Goal: Task Accomplishment & Management: Use online tool/utility

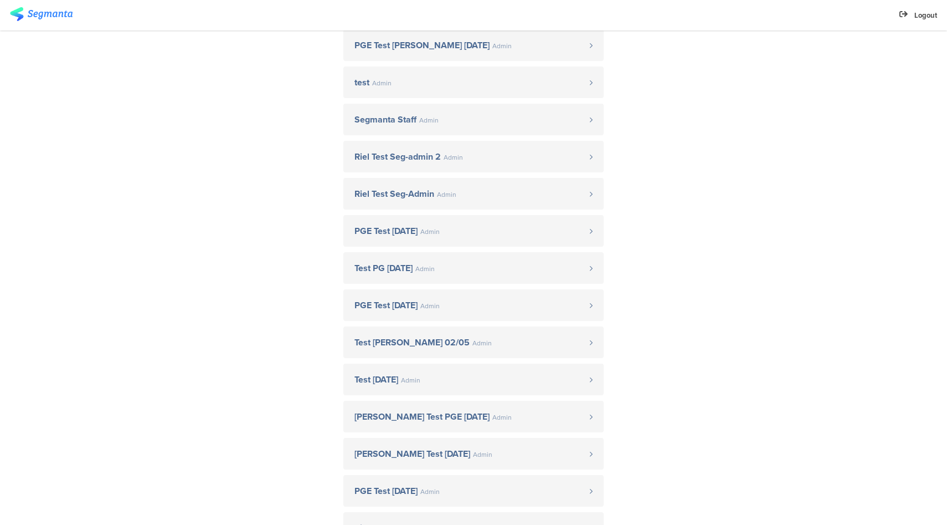
scroll to position [459, 0]
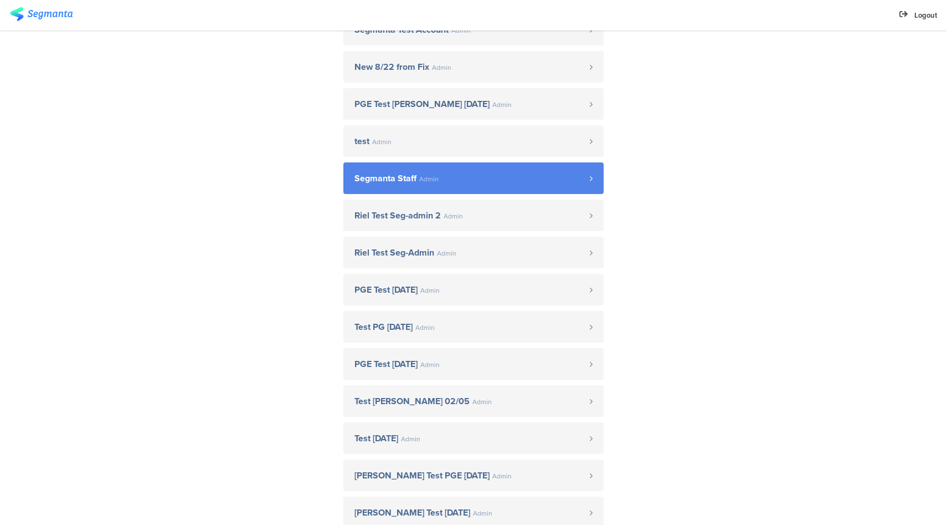
click at [457, 175] on span "Segmanta Staff Admin" at bounding box center [472, 178] width 235 height 9
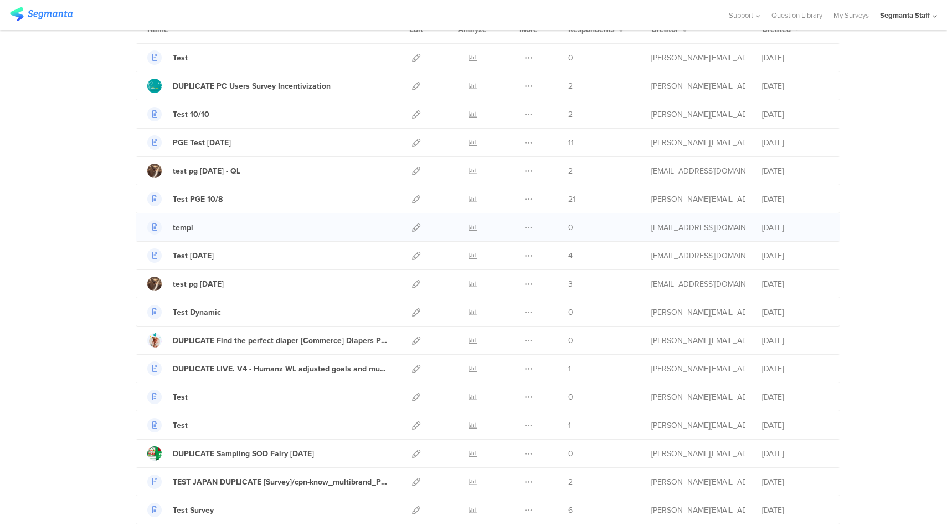
scroll to position [9, 0]
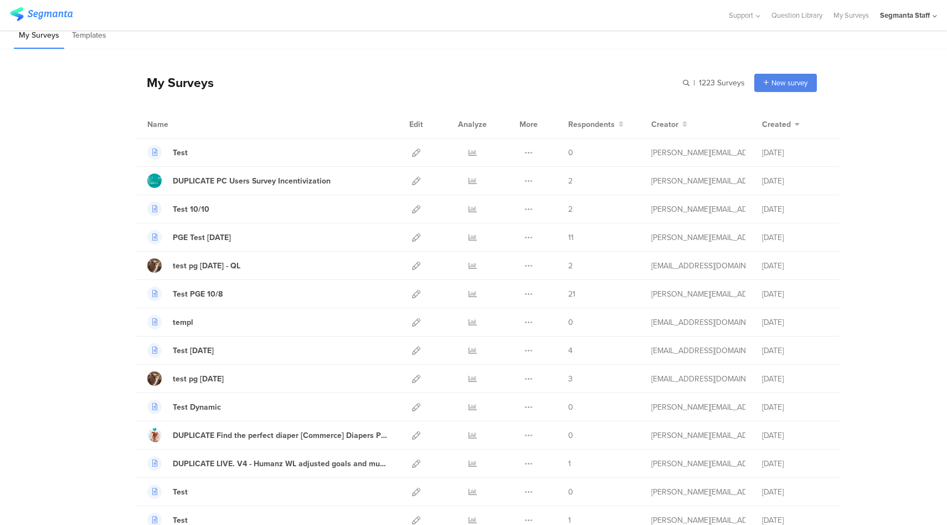
click at [901, 19] on div "Segmanta Staff" at bounding box center [905, 15] width 50 height 11
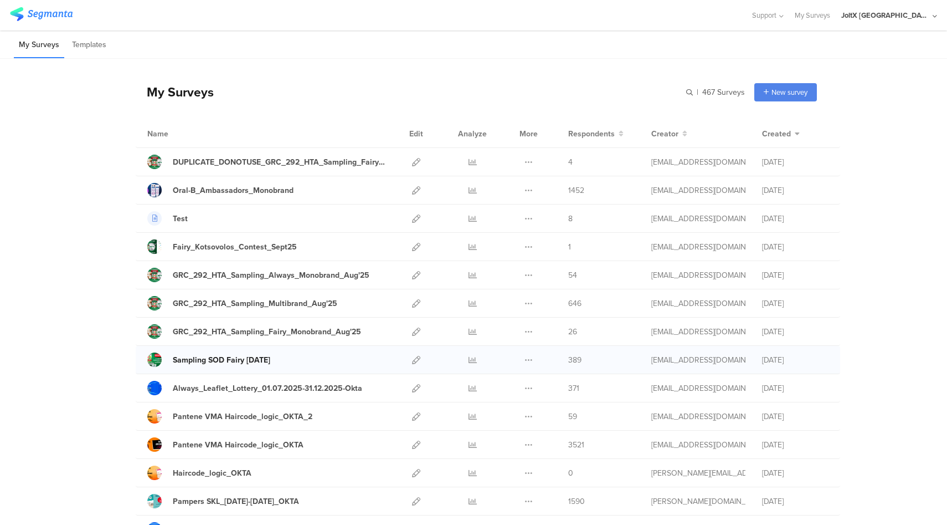
click at [259, 360] on div "Sampling SOD Fairy Aug'25" at bounding box center [222, 360] width 98 height 12
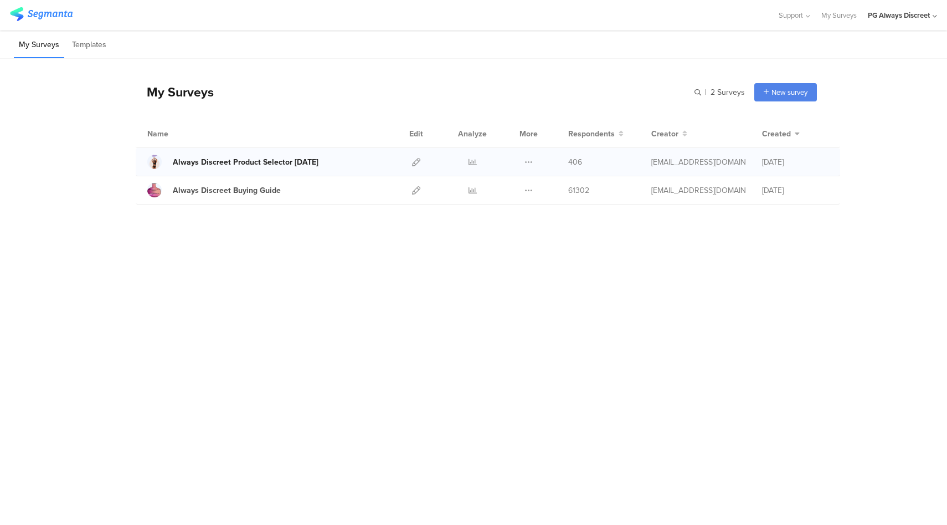
click at [239, 162] on div "Always Discreet Product Selector [DATE]" at bounding box center [246, 162] width 146 height 12
click at [418, 163] on icon at bounding box center [416, 162] width 8 height 8
click at [413, 192] on icon at bounding box center [416, 190] width 8 height 8
click at [268, 189] on div "Always Discreet Buying Guide" at bounding box center [227, 191] width 108 height 12
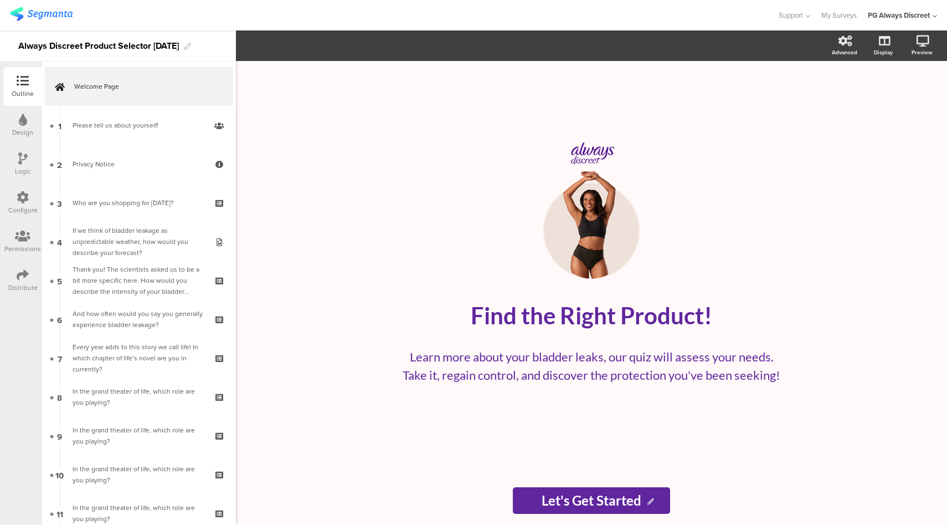
click at [22, 205] on div "Configure" at bounding box center [22, 210] width 29 height 10
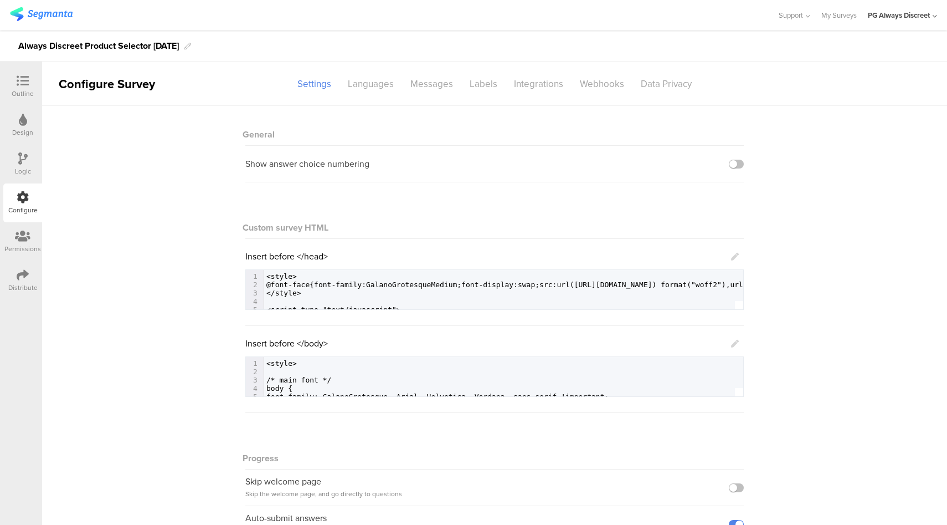
click at [732, 257] on icon at bounding box center [735, 257] width 8 height 8
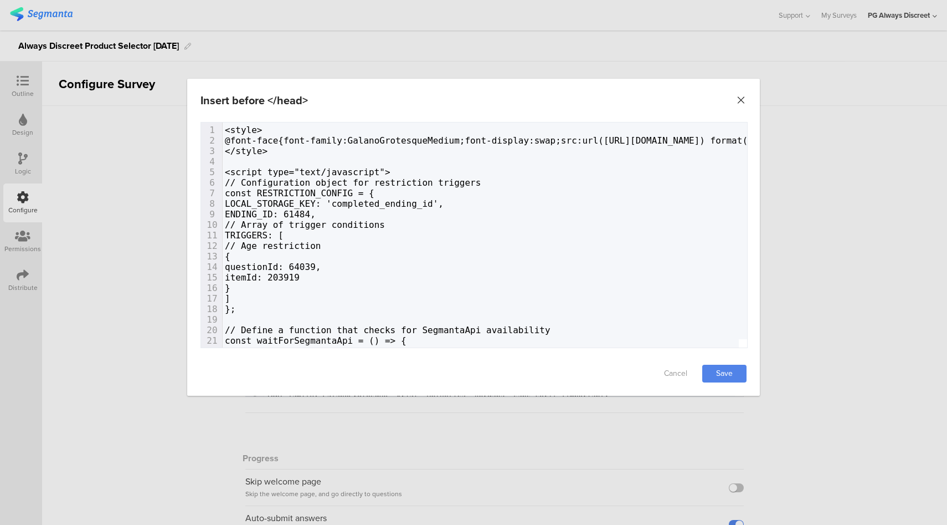
click at [742, 101] on icon "Close" at bounding box center [741, 100] width 11 height 11
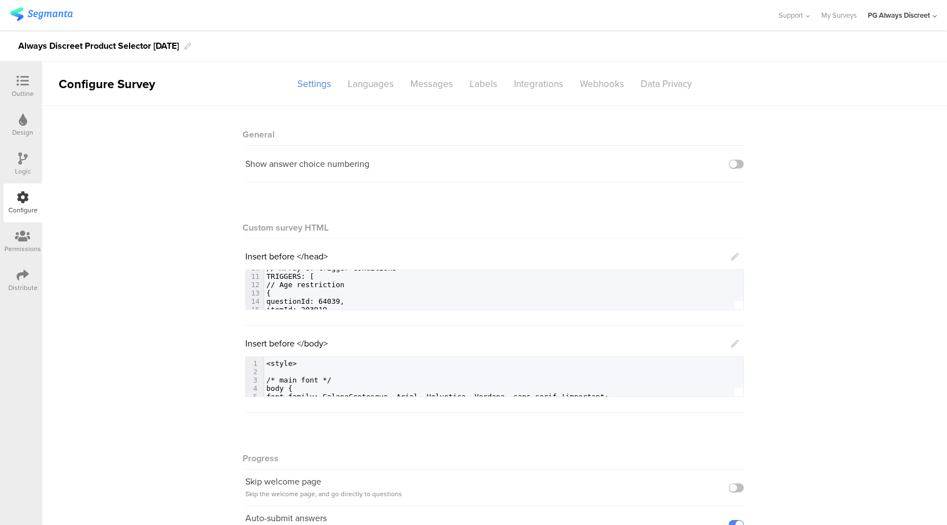
click at [731, 342] on icon at bounding box center [735, 344] width 8 height 8
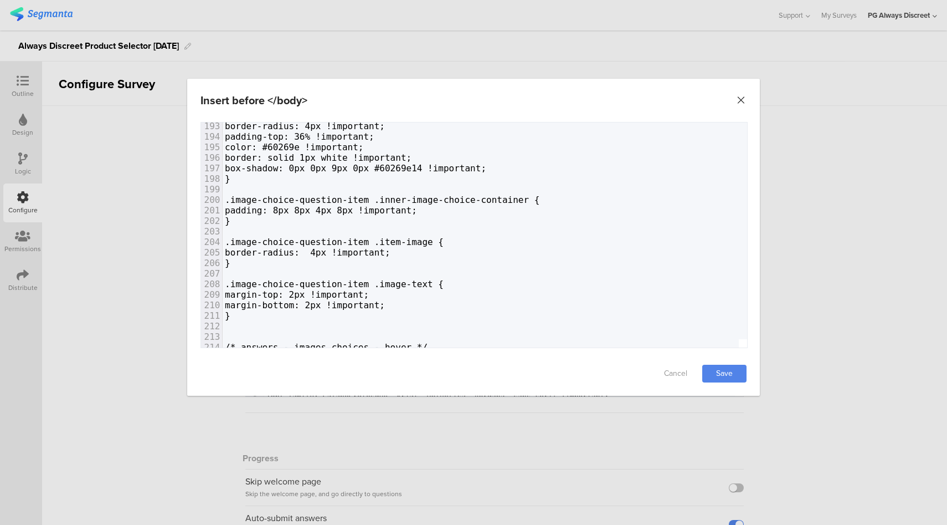
click at [740, 98] on icon "Close" at bounding box center [741, 100] width 11 height 11
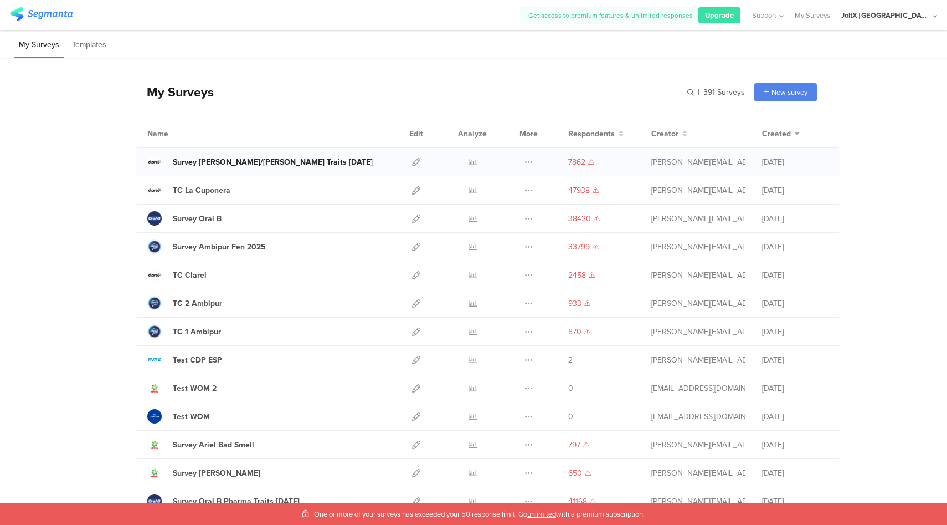
click at [226, 165] on div "Survey Ariel/Lenor Traits 2025 March" at bounding box center [273, 162] width 200 height 12
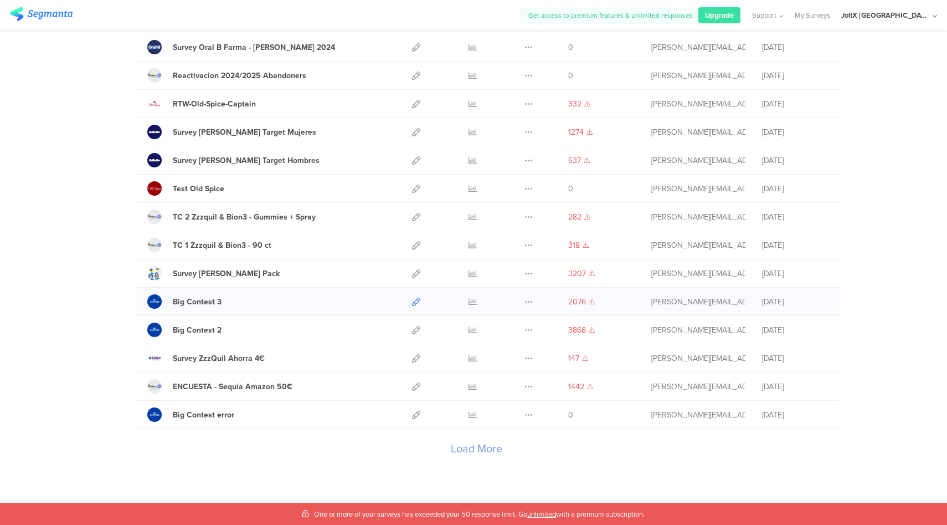
scroll to position [1136, 0]
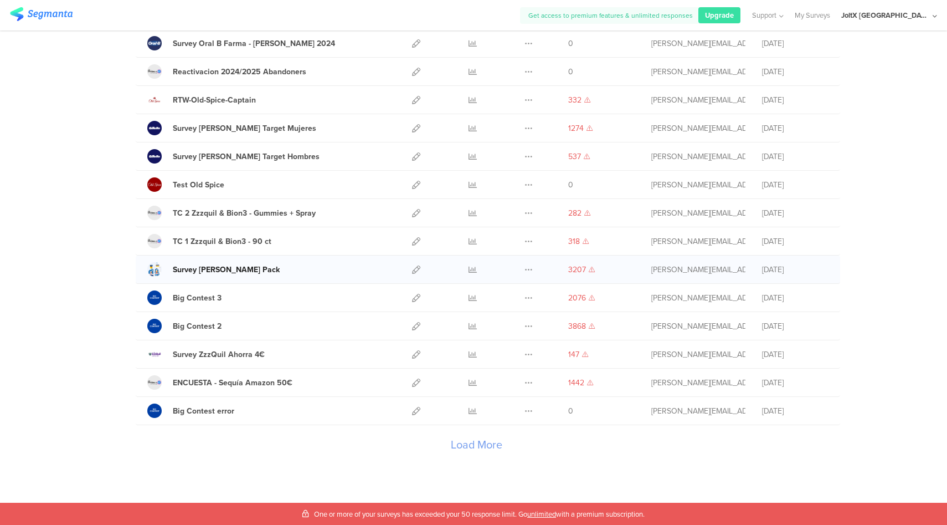
click at [211, 271] on div "Survey Don Limpio Pack" at bounding box center [226, 270] width 107 height 12
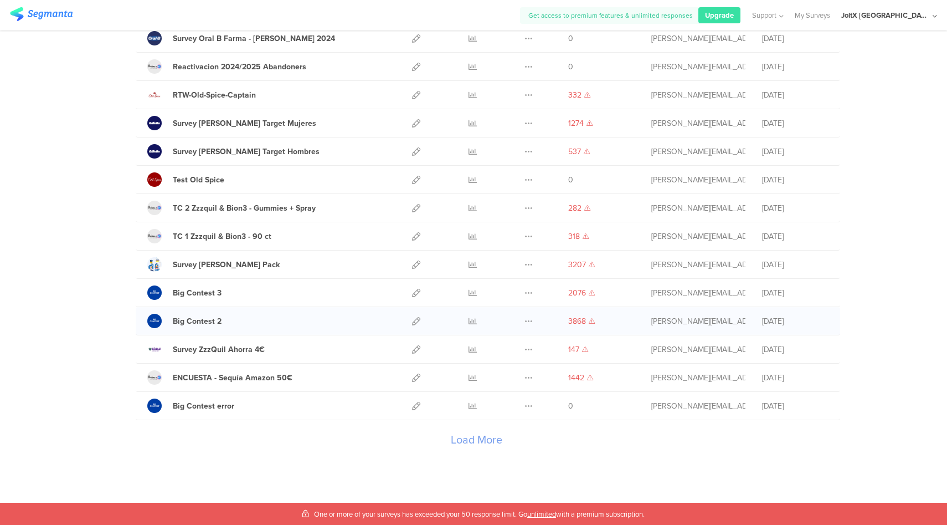
scroll to position [1152, 0]
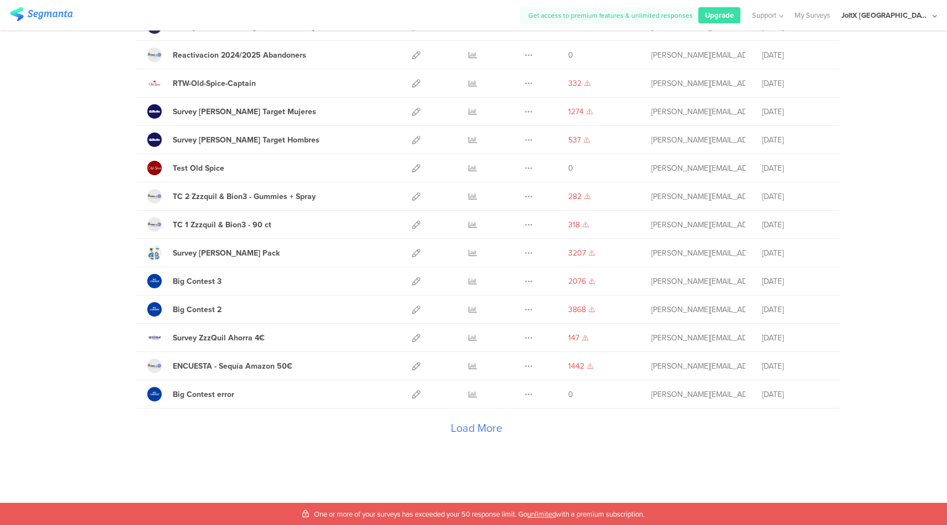
click at [492, 428] on div "Load More" at bounding box center [476, 430] width 681 height 44
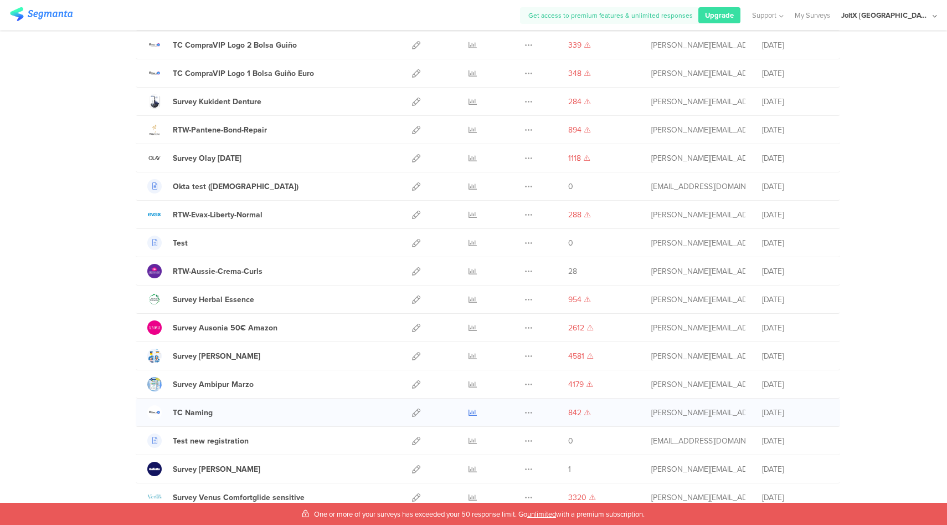
scroll to position [2039, 0]
click at [226, 329] on div "Survey Ausonia 50€ Amazon" at bounding box center [225, 327] width 105 height 12
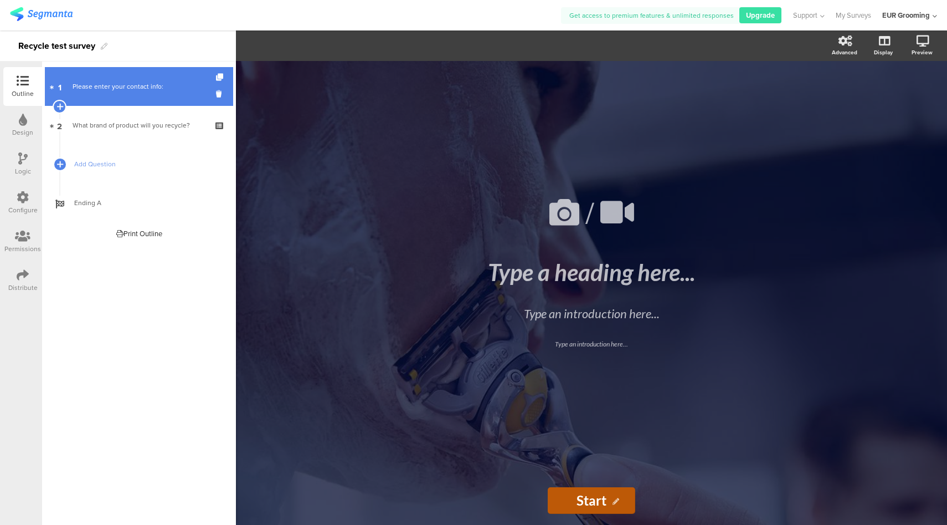
click at [145, 94] on link "1 Please enter your contact info:" at bounding box center [139, 86] width 188 height 39
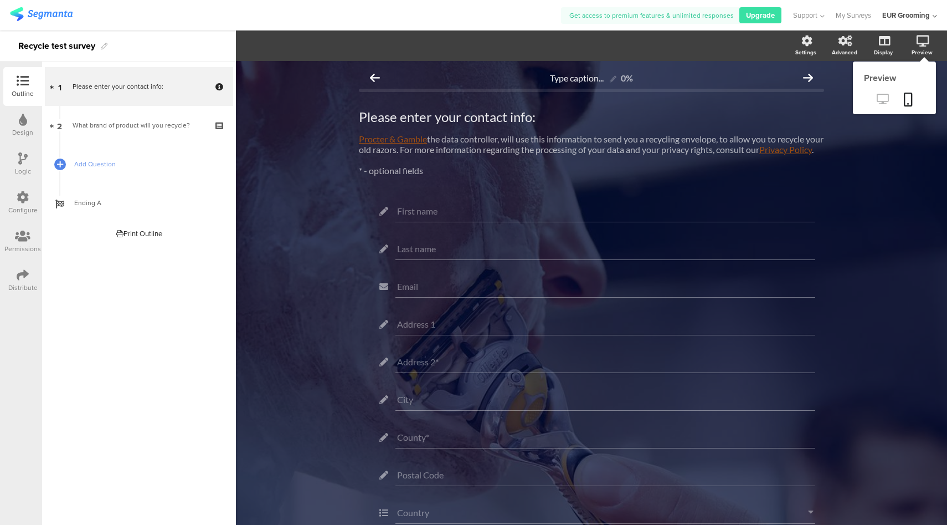
click at [877, 100] on icon at bounding box center [883, 99] width 12 height 11
click at [19, 285] on div "Distribute" at bounding box center [22, 288] width 29 height 10
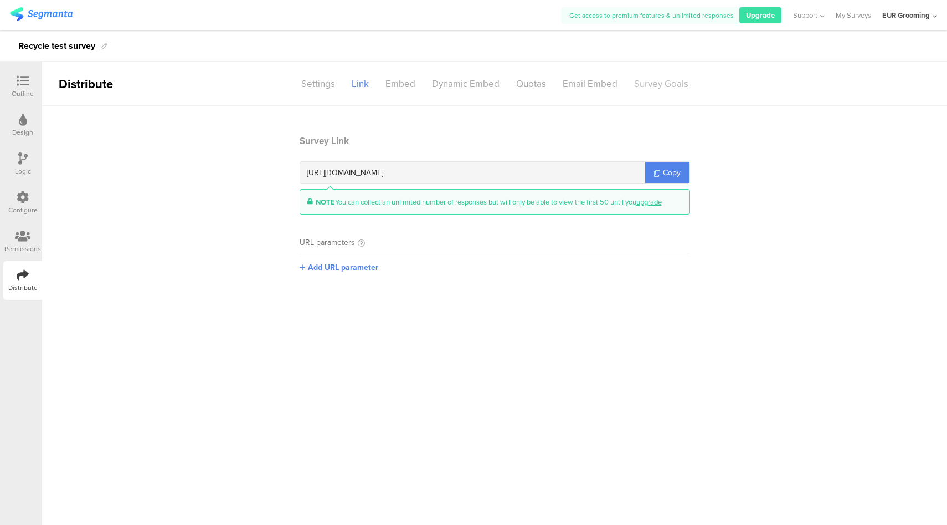
click at [658, 85] on div "Survey Goals" at bounding box center [661, 83] width 71 height 19
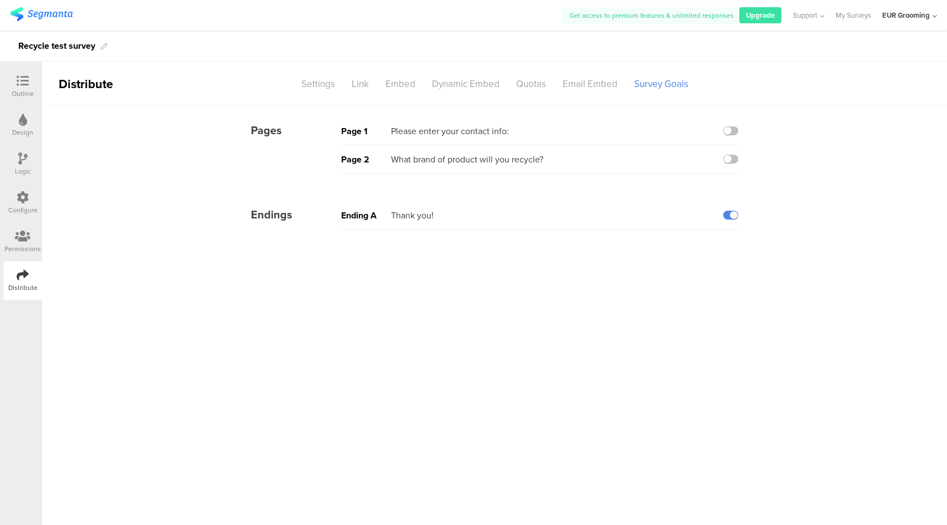
click at [16, 210] on div "Configure" at bounding box center [22, 210] width 29 height 10
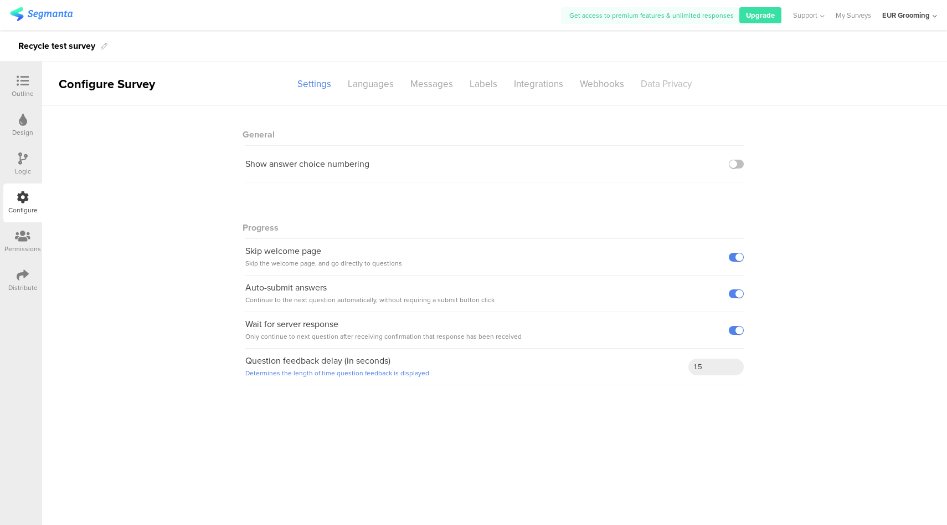
click at [677, 84] on div "Data Privacy" at bounding box center [667, 83] width 68 height 19
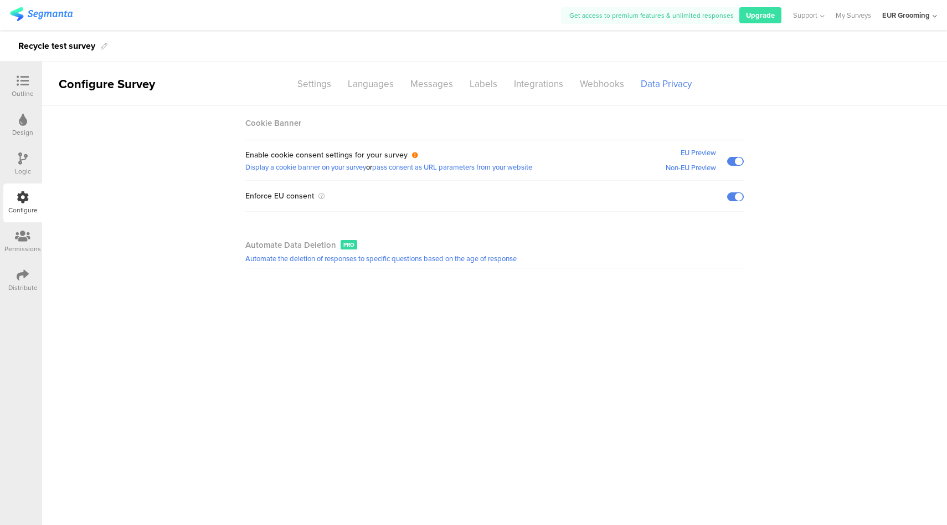
click at [14, 284] on div "Distribute" at bounding box center [22, 288] width 29 height 10
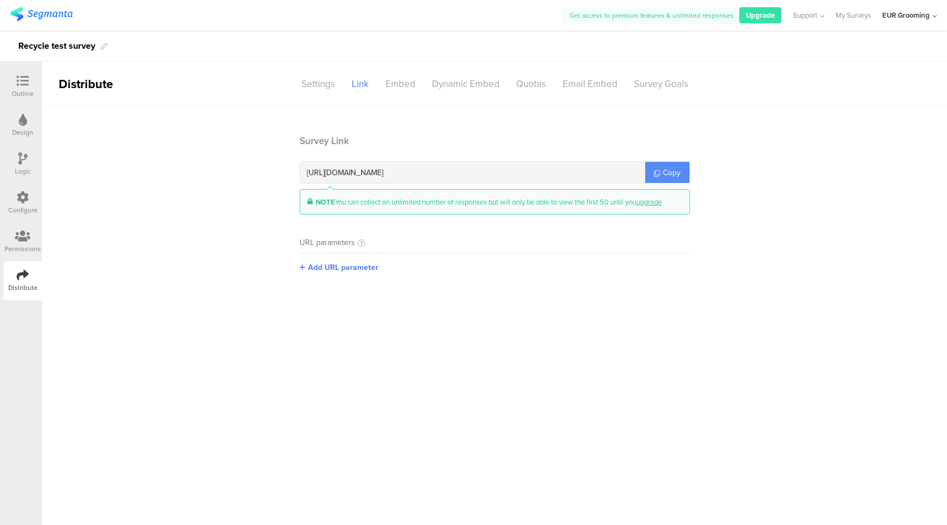
click at [673, 169] on span "Copy" at bounding box center [672, 173] width 18 height 12
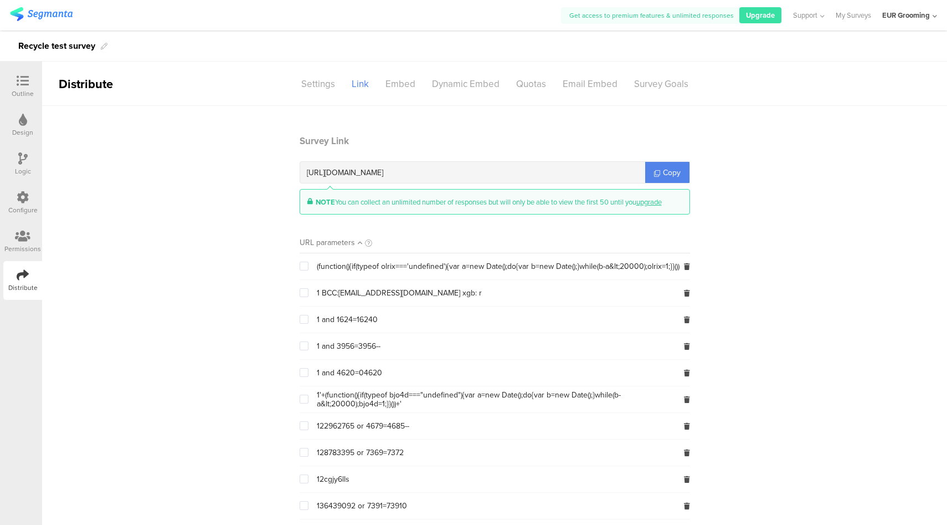
click at [18, 198] on icon at bounding box center [23, 197] width 12 height 12
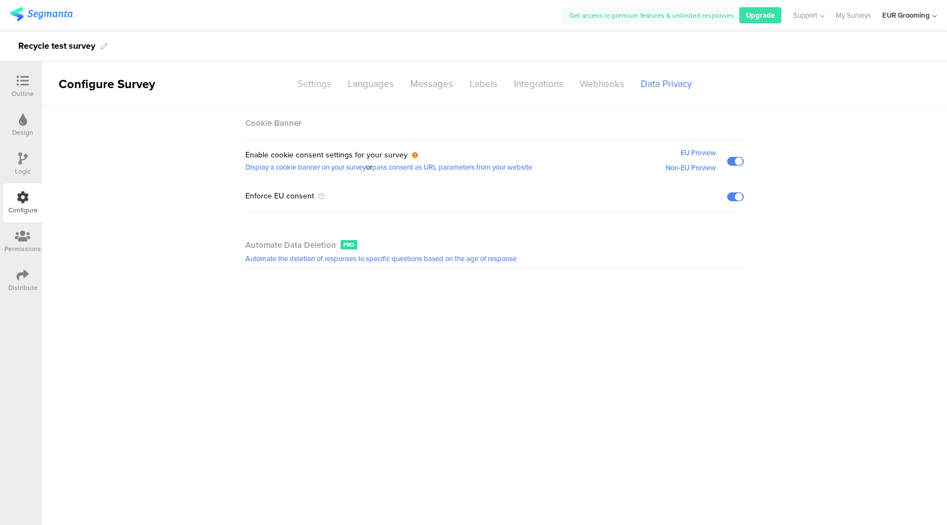
click at [316, 85] on div "Settings" at bounding box center [314, 83] width 50 height 19
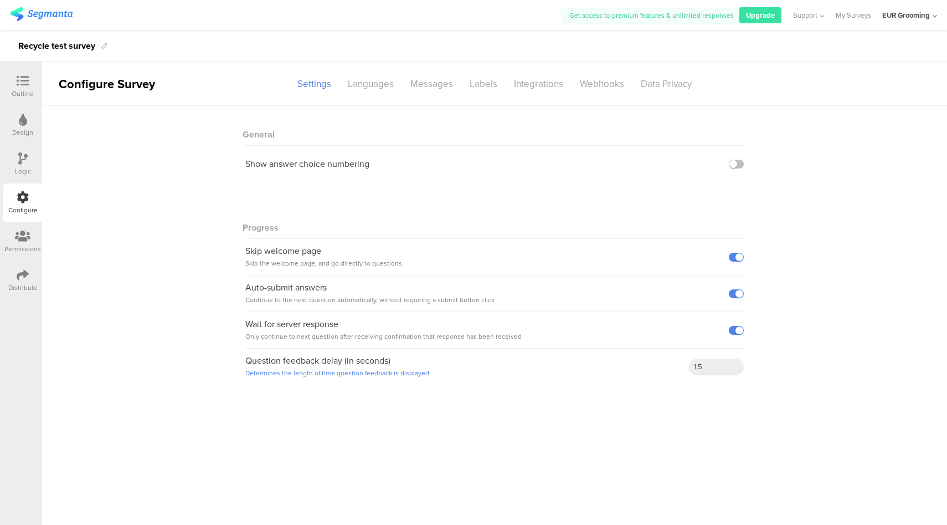
click at [31, 282] on div "Distribute" at bounding box center [22, 280] width 39 height 39
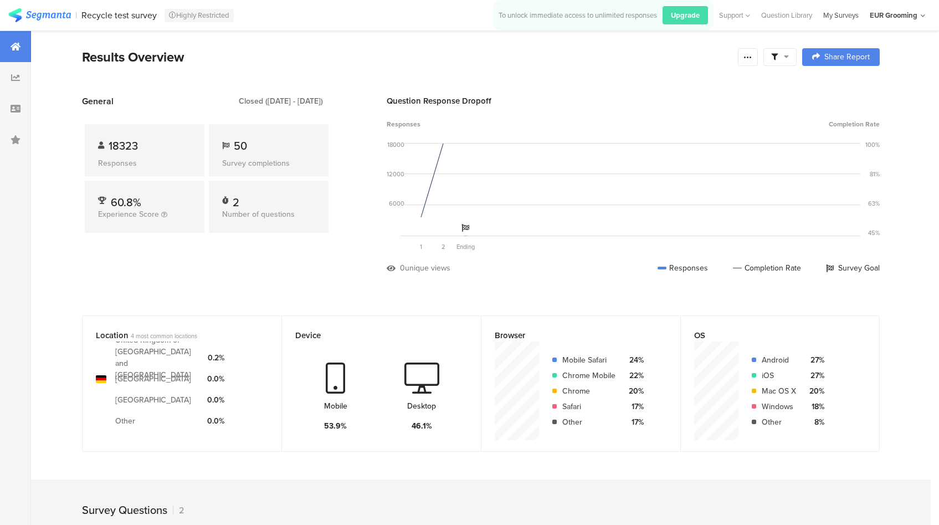
click at [846, 13] on div "My Surveys" at bounding box center [841, 15] width 47 height 11
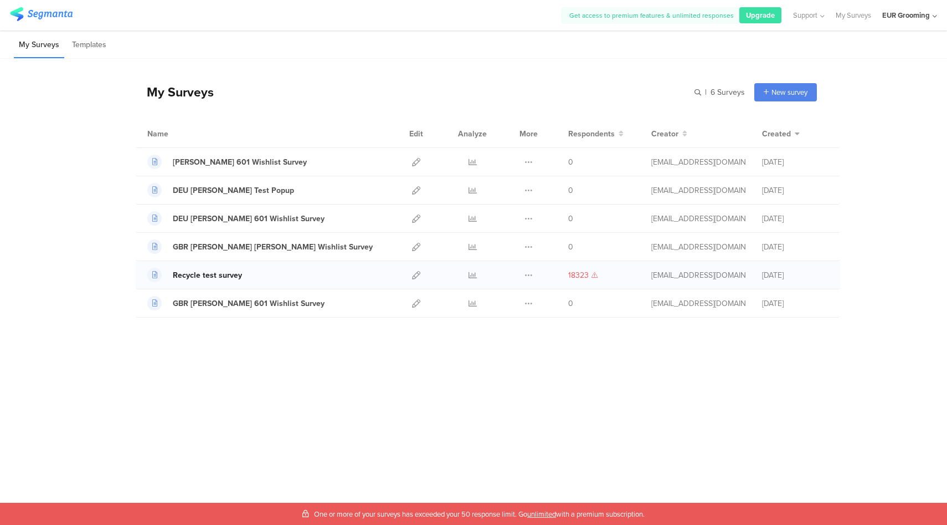
click at [197, 277] on div "Recycle test survey" at bounding box center [207, 275] width 69 height 12
